Goal: Task Accomplishment & Management: Complete application form

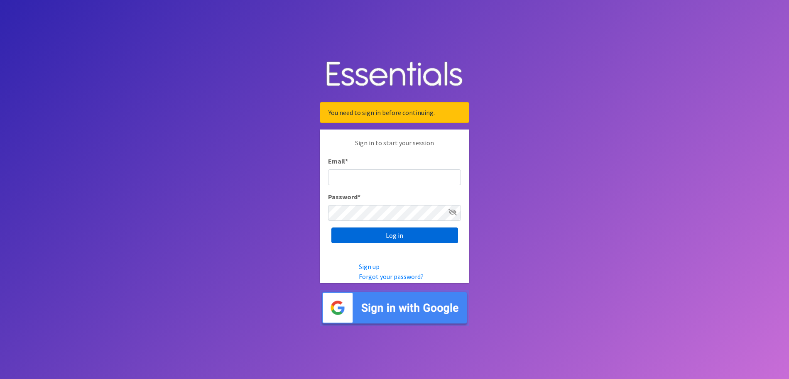
type input "[PERSON_NAME][EMAIL_ADDRESS][DOMAIN_NAME]"
click at [385, 236] on input "Log in" at bounding box center [394, 236] width 127 height 16
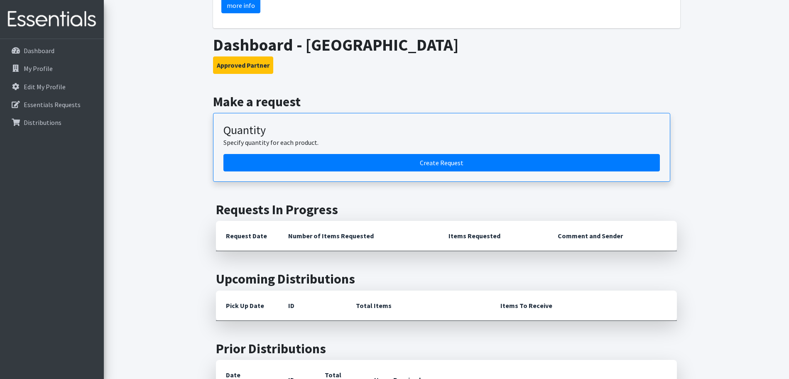
scroll to position [130, 0]
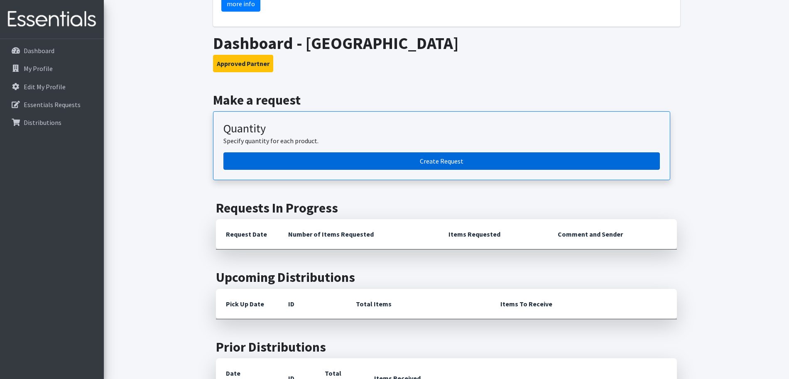
click at [436, 161] on link "Create Request" at bounding box center [441, 160] width 437 height 17
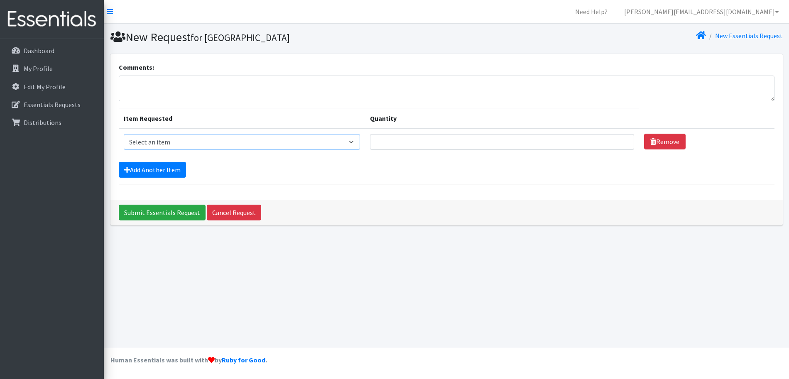
click at [361, 145] on select "Select an item 1 month period supply kit Kids (Newborn) Kids (Size 1) Kids (Siz…" at bounding box center [242, 142] width 237 height 16
select select "15074"
click at [124, 134] on select "Select an item 1 month period supply kit Kids (Newborn) Kids (Size 1) Kids (Siz…" at bounding box center [242, 142] width 237 height 16
click at [361, 143] on select "Select an item 1 month period supply kit Kids (Newborn) Kids (Size 1) Kids (Siz…" at bounding box center [242, 142] width 237 height 16
click at [124, 134] on select "Select an item 1 month period supply kit Kids (Newborn) Kids (Size 1) Kids (Siz…" at bounding box center [242, 142] width 237 height 16
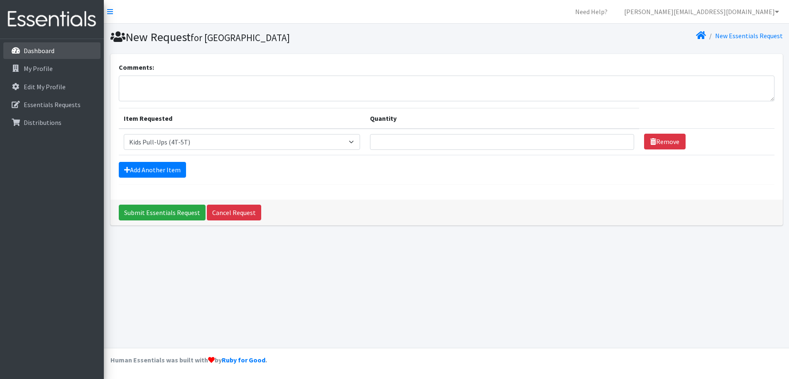
click at [59, 54] on link "Dashboard" at bounding box center [51, 50] width 97 height 17
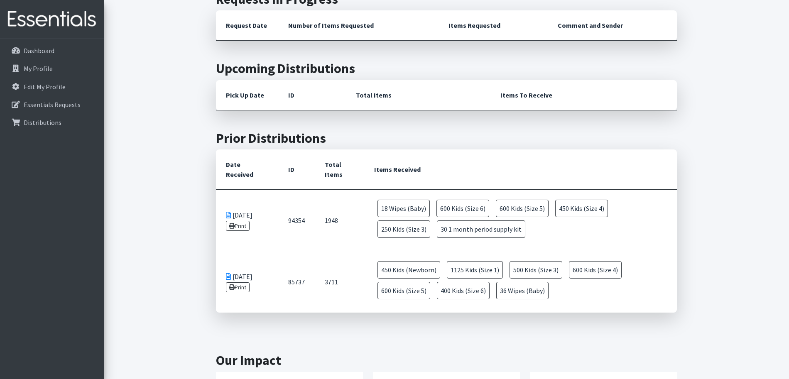
scroll to position [314, 0]
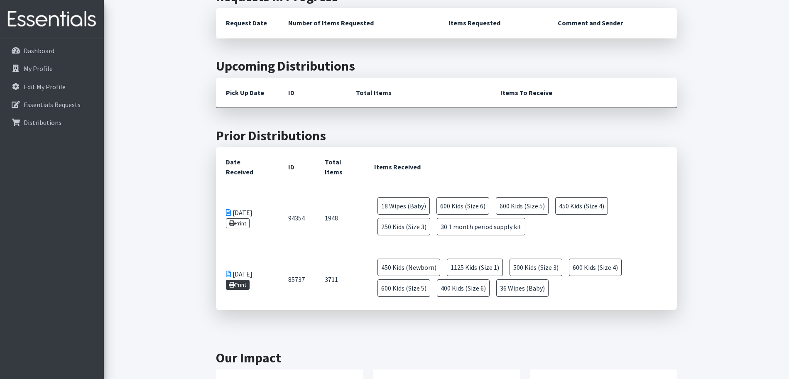
click at [235, 285] on link "Print" at bounding box center [238, 285] width 24 height 10
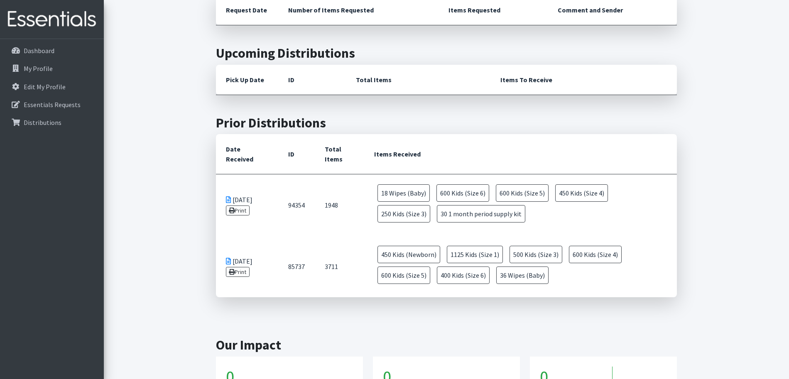
scroll to position [374, 0]
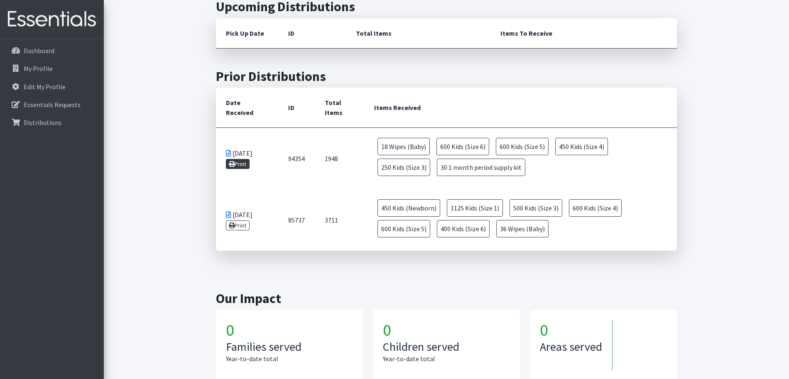
click at [236, 161] on link "Print" at bounding box center [238, 164] width 24 height 10
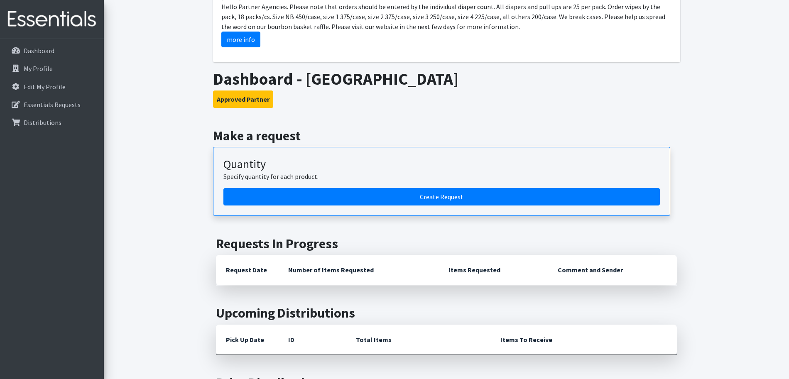
scroll to position [6, 0]
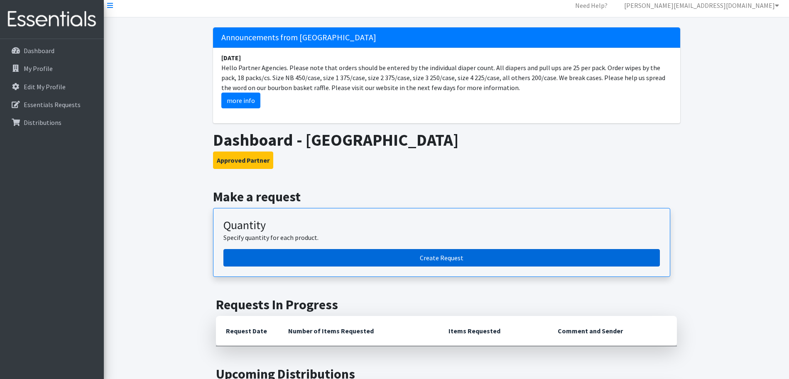
click at [425, 260] on link "Create Request" at bounding box center [441, 257] width 437 height 17
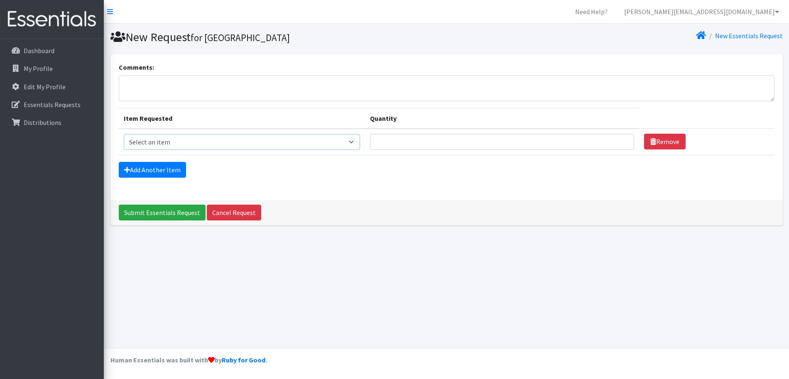
click at [294, 142] on select "Select an item 1 month period supply kit Kids (Newborn) Kids (Size 1) Kids (Siz…" at bounding box center [242, 142] width 237 height 16
select select "15056"
click at [124, 134] on select "Select an item 1 month period supply kit Kids (Newborn) Kids (Size 1) Kids (Siz…" at bounding box center [242, 142] width 237 height 16
click at [424, 144] on input "Quantity" at bounding box center [502, 142] width 264 height 16
type input "450"
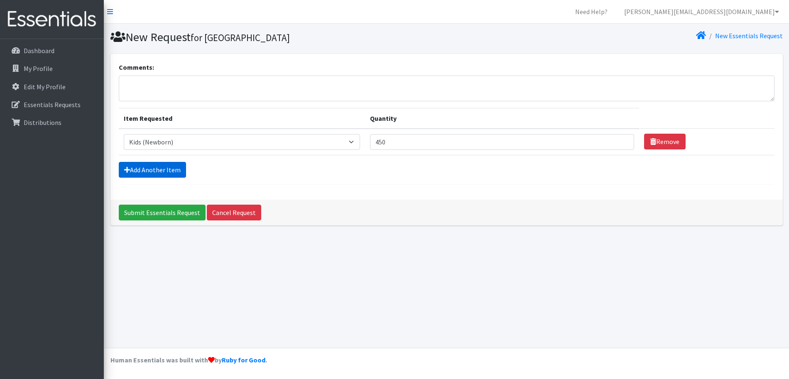
click at [155, 171] on link "Add Another Item" at bounding box center [152, 170] width 67 height 16
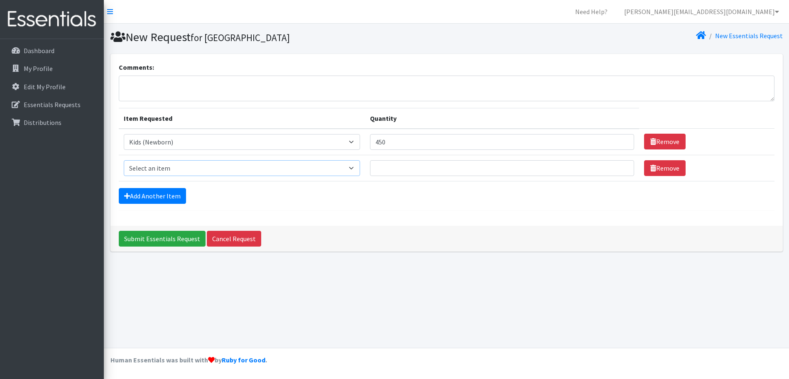
click at [159, 168] on select "Select an item 1 month period supply kit Kids (Newborn) Kids (Size 1) Kids (Siz…" at bounding box center [242, 168] width 237 height 16
select select "15038"
click at [124, 160] on select "Select an item 1 month period supply kit Kids (Newborn) Kids (Size 1) Kids (Siz…" at bounding box center [242, 168] width 237 height 16
click at [442, 170] on input "Quantity" at bounding box center [502, 168] width 264 height 16
type input "600"
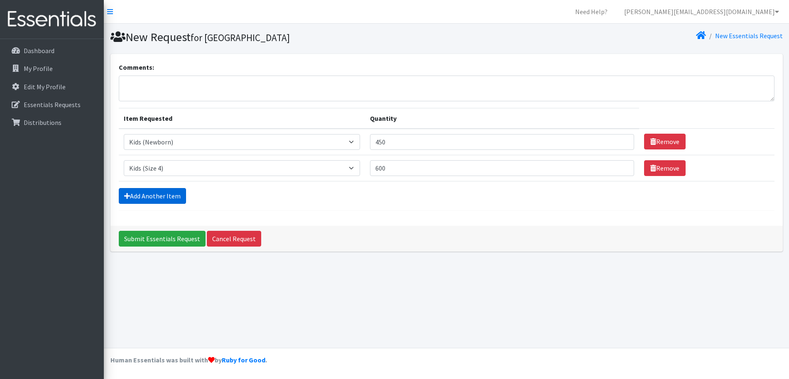
click at [170, 194] on link "Add Another Item" at bounding box center [152, 196] width 67 height 16
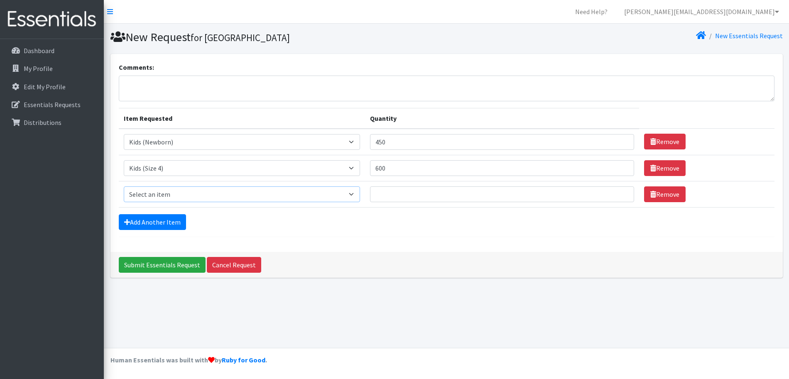
click at [175, 194] on select "Select an item 1 month period supply kit Kids (Newborn) Kids (Size 1) Kids (Siz…" at bounding box center [242, 194] width 237 height 16
select select "15074"
click at [124, 186] on select "Select an item 1 month period supply kit Kids (Newborn) Kids (Size 1) Kids (Siz…" at bounding box center [242, 194] width 237 height 16
click at [409, 196] on input "Quantity" at bounding box center [502, 194] width 264 height 16
click at [612, 194] on input "1" at bounding box center [502, 194] width 264 height 16
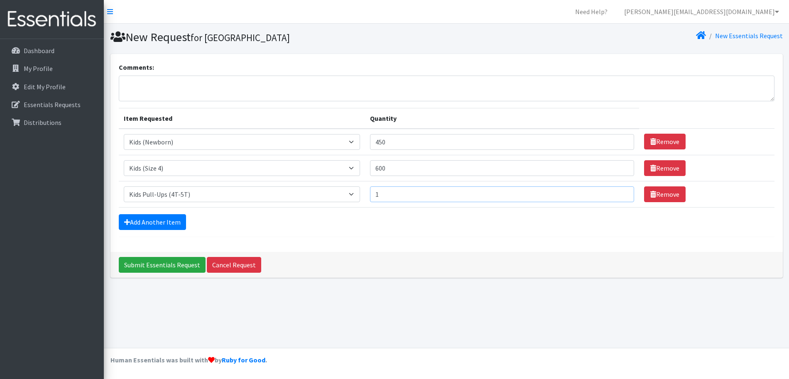
drag, startPoint x: 417, startPoint y: 196, endPoint x: 387, endPoint y: 196, distance: 29.9
click at [387, 196] on td "Quantity 1" at bounding box center [502, 194] width 274 height 26
type input "400"
click at [170, 222] on link "Add Another Item" at bounding box center [152, 222] width 67 height 16
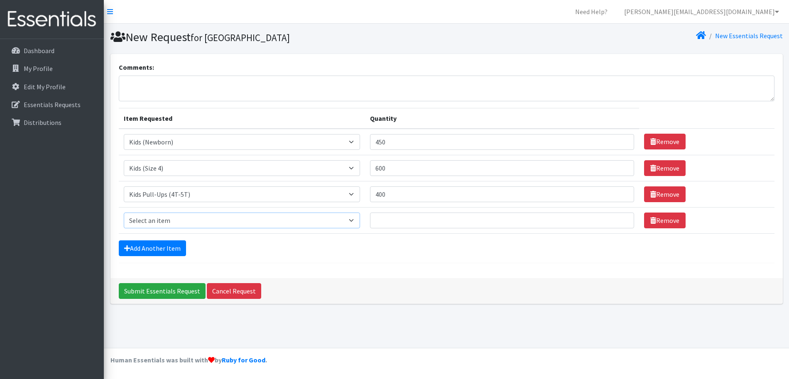
click at [179, 216] on select "Select an item 1 month period supply kit Kids (Newborn) Kids (Size 1) Kids (Siz…" at bounding box center [242, 221] width 237 height 16
select select "15040"
click at [124, 213] on select "Select an item 1 month period supply kit Kids (Newborn) Kids (Size 1) Kids (Siz…" at bounding box center [242, 221] width 237 height 16
click at [416, 222] on input "Quantity" at bounding box center [502, 221] width 264 height 16
type input "200"
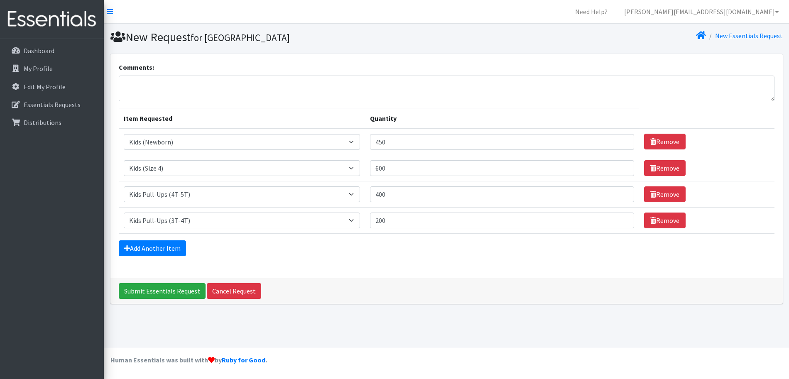
click at [400, 243] on div "Add Another Item" at bounding box center [447, 248] width 656 height 16
click at [163, 246] on link "Add Another Item" at bounding box center [152, 248] width 67 height 16
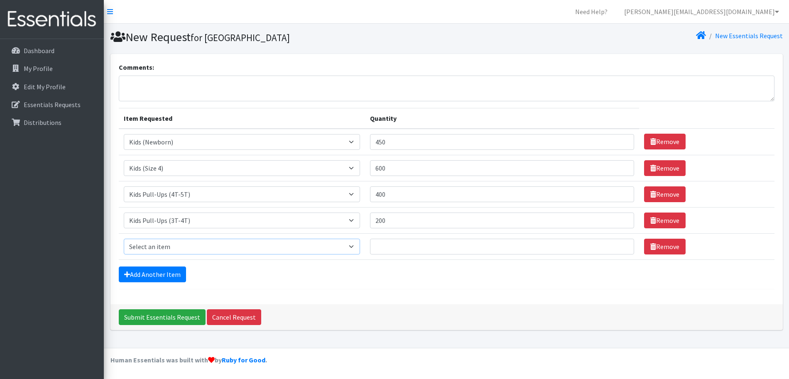
click at [164, 246] on select "Select an item 1 month period supply kit Kids (Newborn) Kids (Size 1) Kids (Siz…" at bounding box center [242, 247] width 237 height 16
select select "15043"
click at [124, 239] on select "Select an item 1 month period supply kit Kids (Newborn) Kids (Size 1) Kids (Siz…" at bounding box center [242, 247] width 237 height 16
click at [410, 248] on input "Quantity" at bounding box center [502, 247] width 264 height 16
click at [398, 279] on div "Add Another Item" at bounding box center [447, 275] width 656 height 16
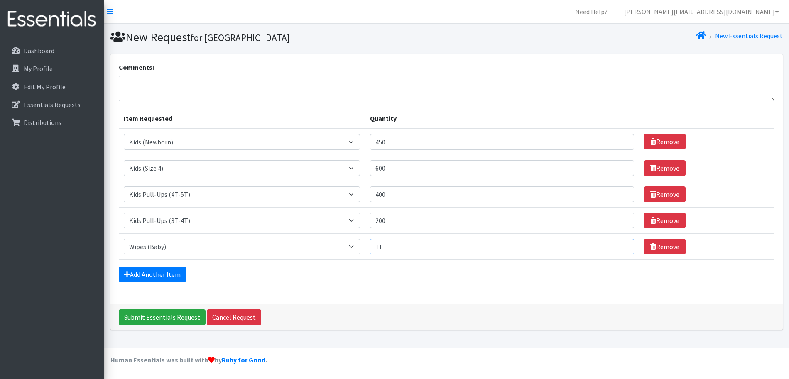
click at [612, 245] on input "11" at bounding box center [502, 247] width 264 height 16
click at [612, 245] on input "12" at bounding box center [502, 247] width 264 height 16
click at [612, 245] on input "13" at bounding box center [502, 247] width 264 height 16
click at [612, 245] on input "14" at bounding box center [502, 247] width 264 height 16
type input "15"
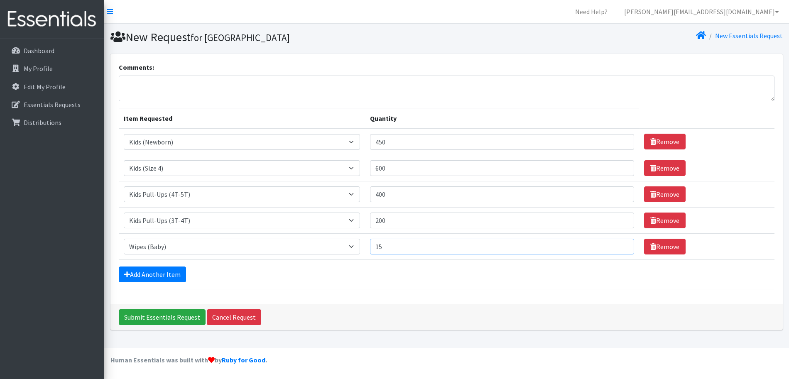
click at [612, 245] on input "15" at bounding box center [502, 247] width 264 height 16
click at [332, 280] on div "Add Another Item" at bounding box center [447, 275] width 656 height 16
click at [168, 279] on link "Add Another Item" at bounding box center [152, 275] width 67 height 16
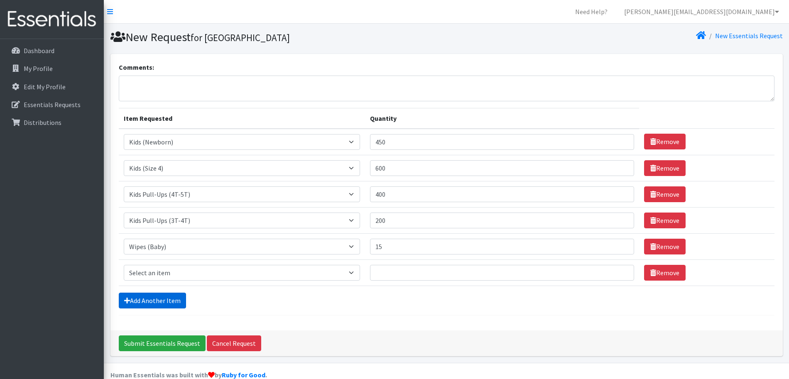
scroll to position [15, 0]
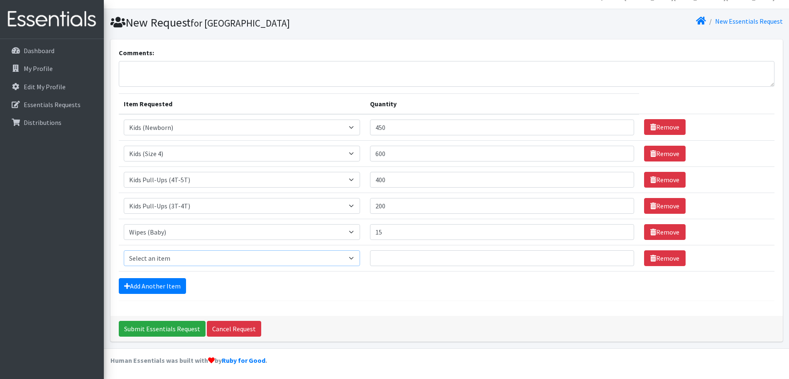
click at [361, 262] on select "Select an item 1 month period supply kit Kids (Newborn) Kids (Size 1) Kids (Siz…" at bounding box center [242, 258] width 237 height 16
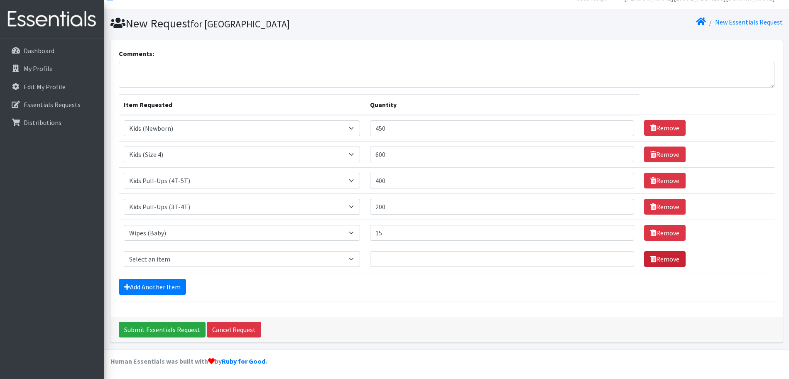
scroll to position [12, 0]
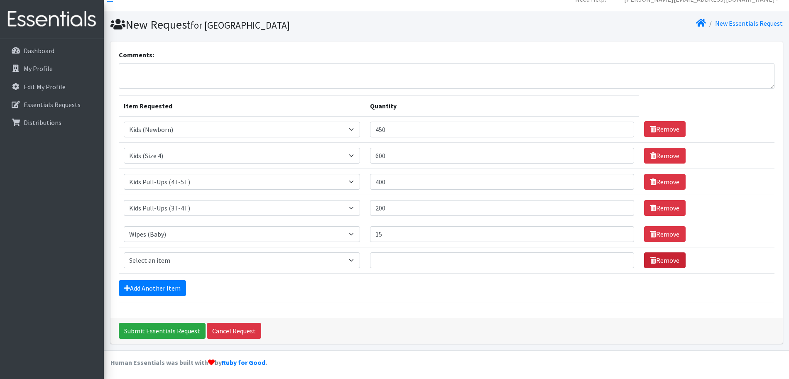
click at [645, 261] on link "Remove" at bounding box center [665, 261] width 42 height 16
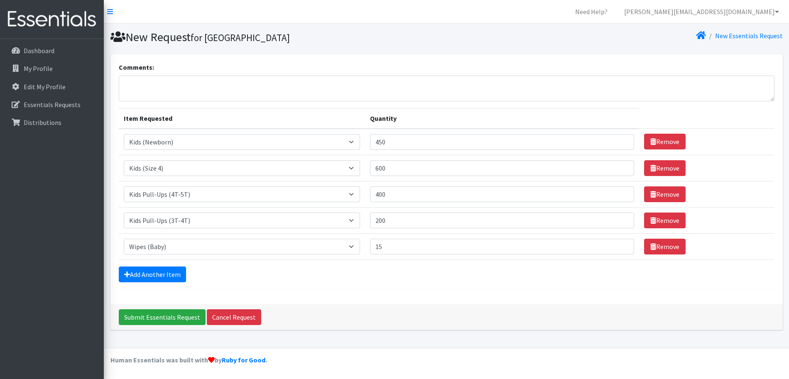
scroll to position [0, 0]
click at [171, 317] on input "Submit Essentials Request" at bounding box center [162, 317] width 87 height 16
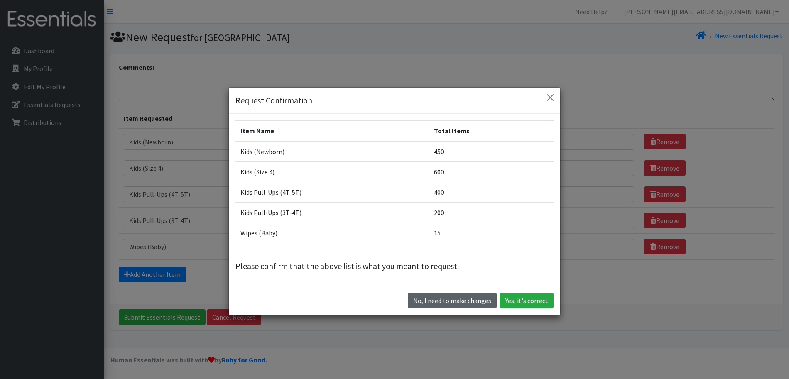
scroll to position [1, 0]
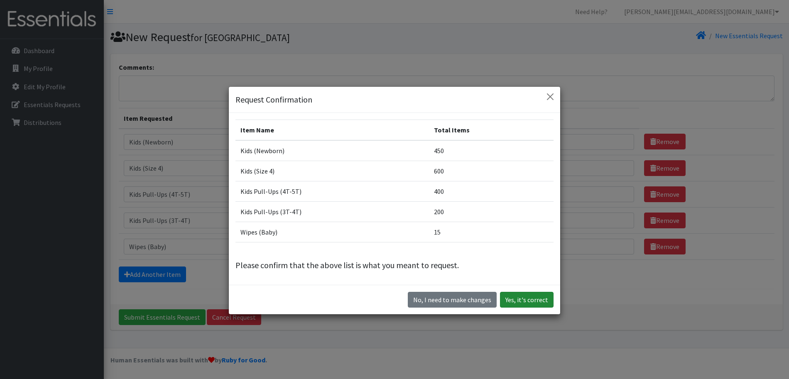
click at [519, 299] on button "Yes, it's correct" at bounding box center [527, 300] width 54 height 16
